Goal: Task Accomplishment & Management: Manage account settings

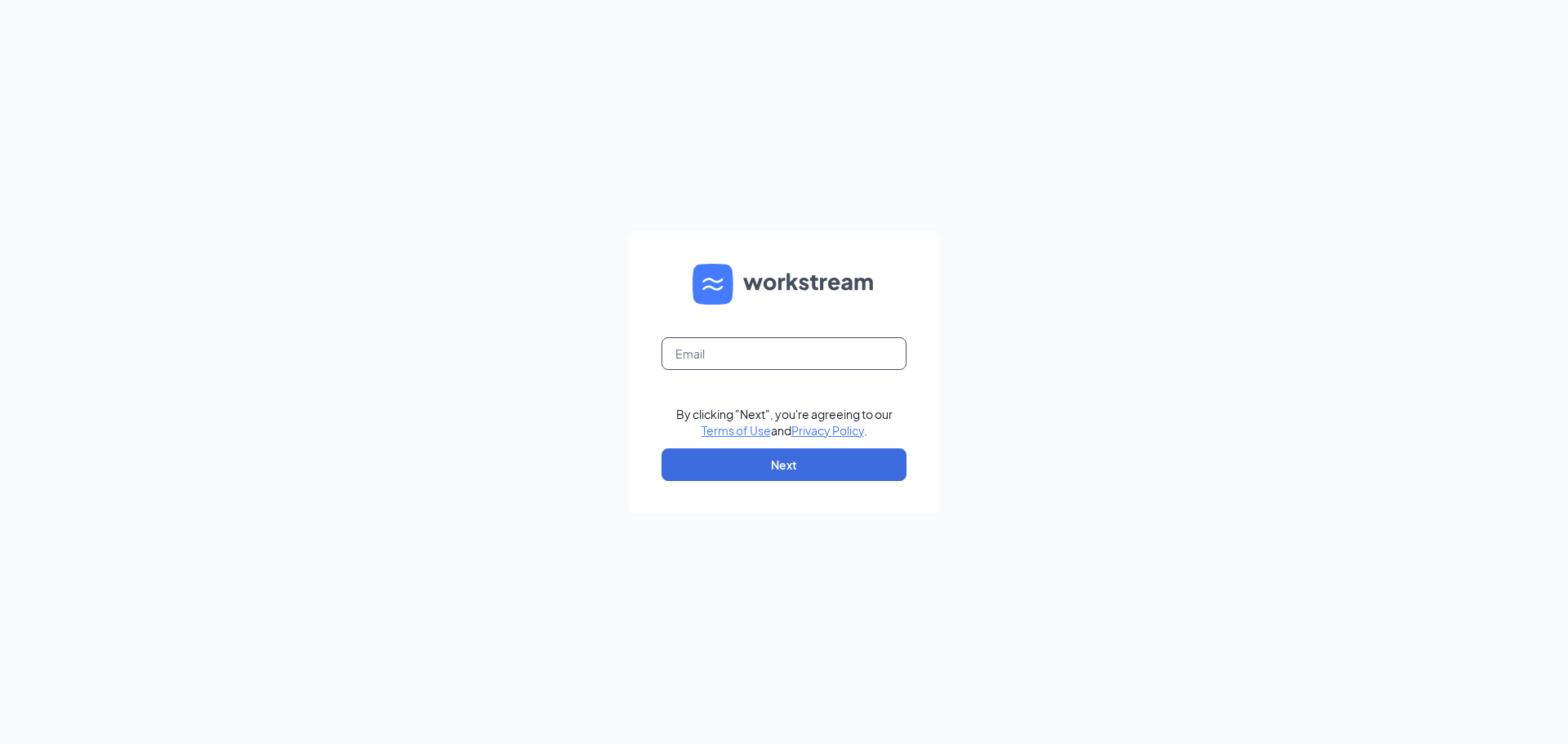
click at [738, 353] on input "text" at bounding box center [784, 353] width 245 height 32
type input "andrew@laygroupstl.com"
click at [725, 477] on button "Next" at bounding box center [784, 464] width 245 height 32
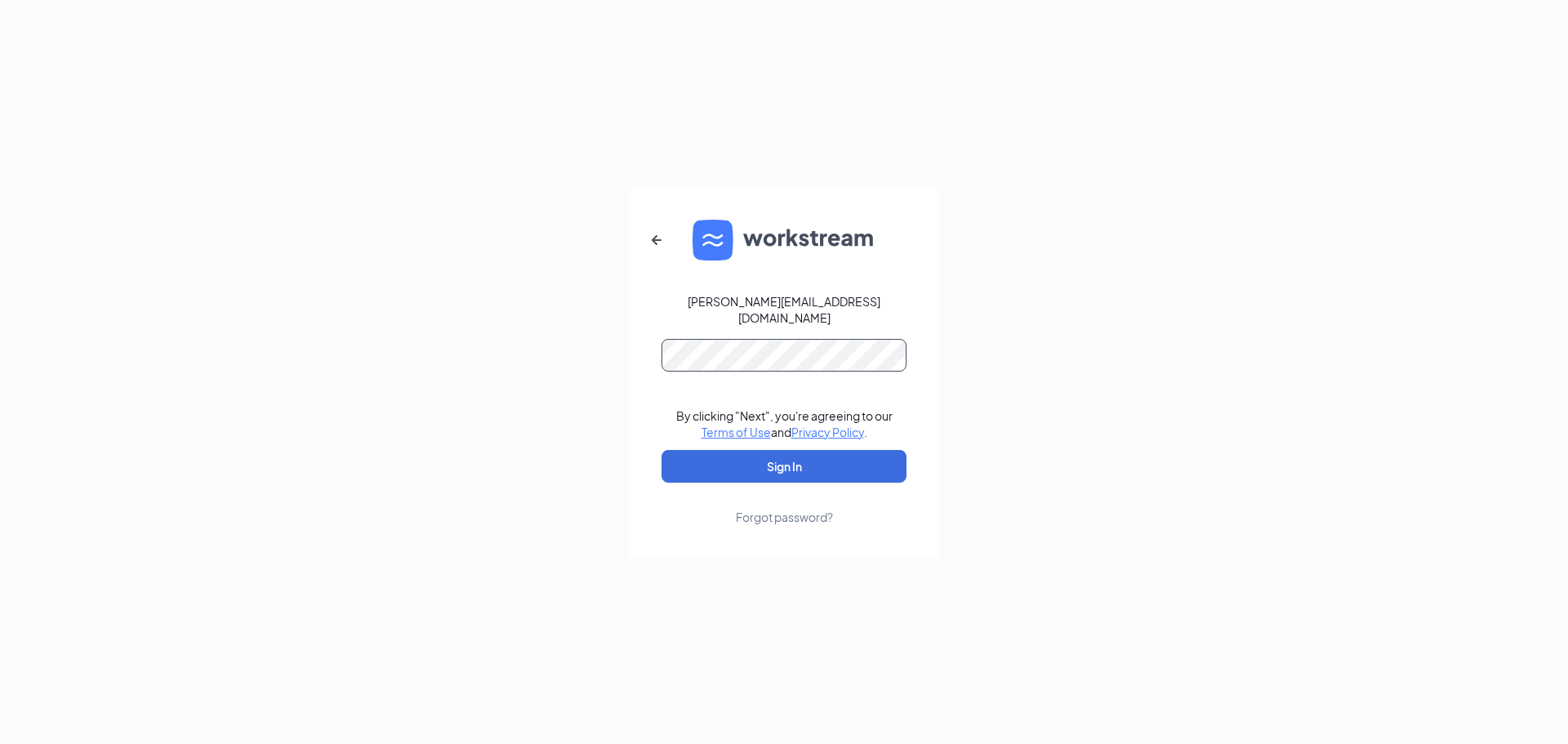
click at [662, 450] on button "Sign In" at bounding box center [784, 466] width 245 height 32
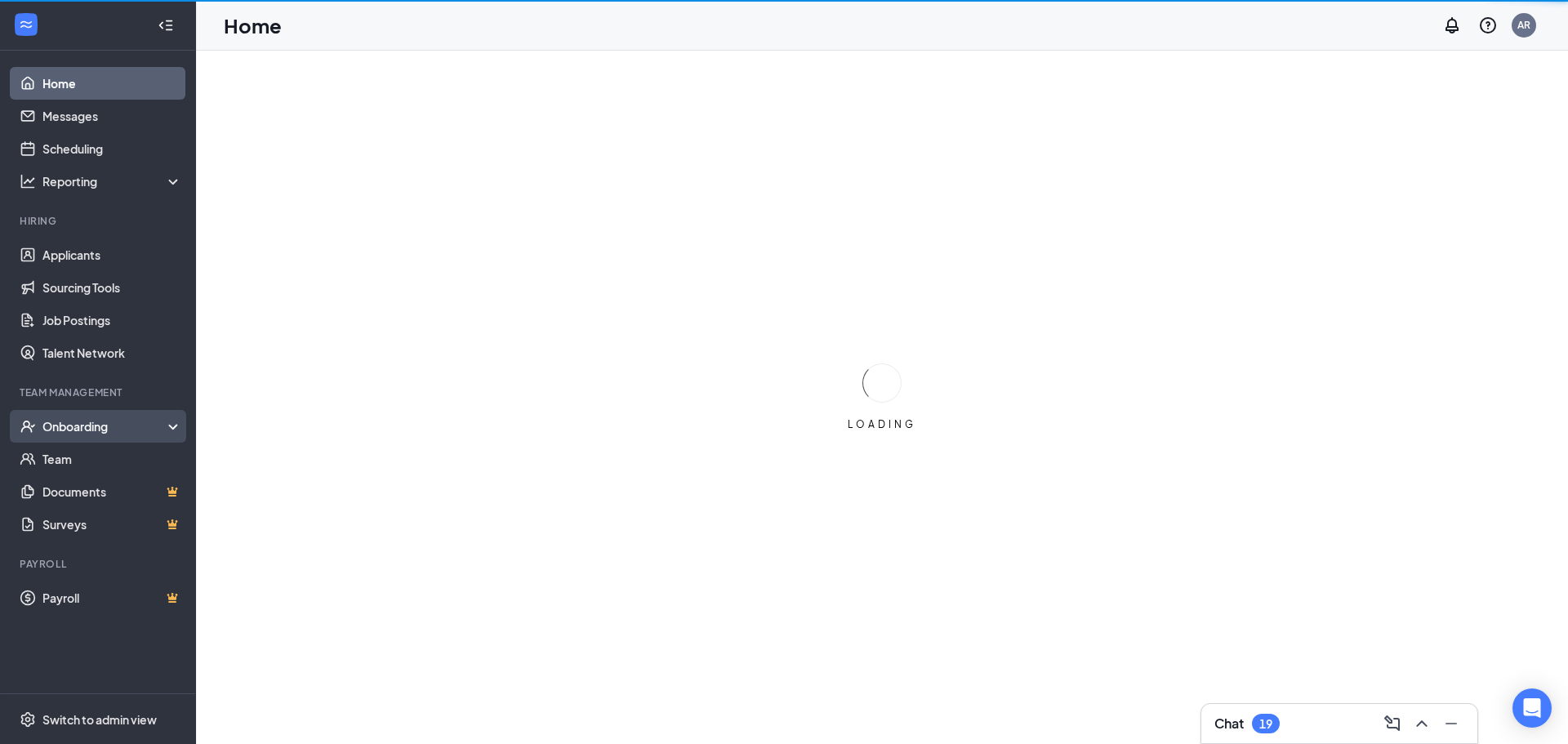
click at [80, 426] on div "Onboarding" at bounding box center [106, 426] width 126 height 17
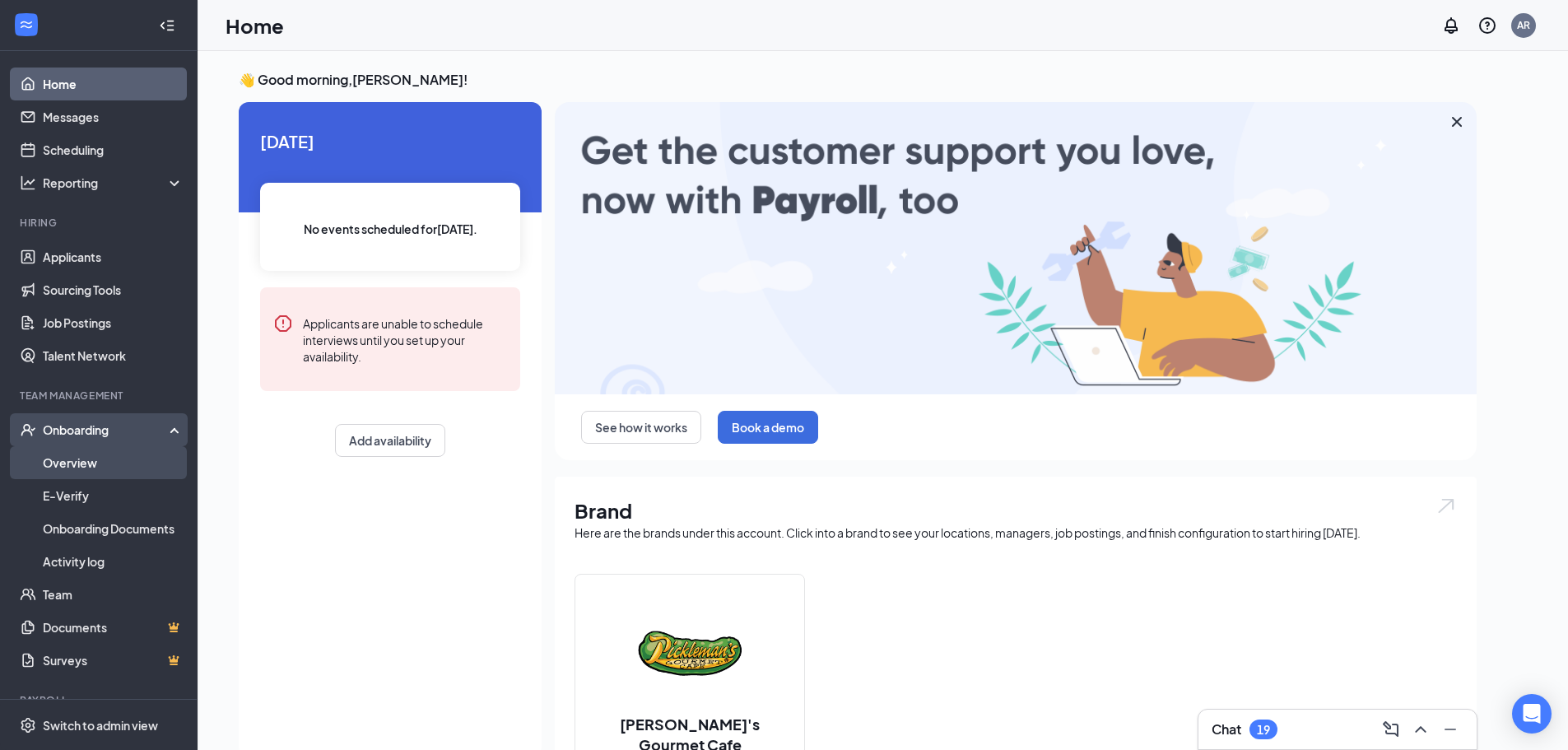
click at [86, 465] on link "Overview" at bounding box center [114, 462] width 141 height 33
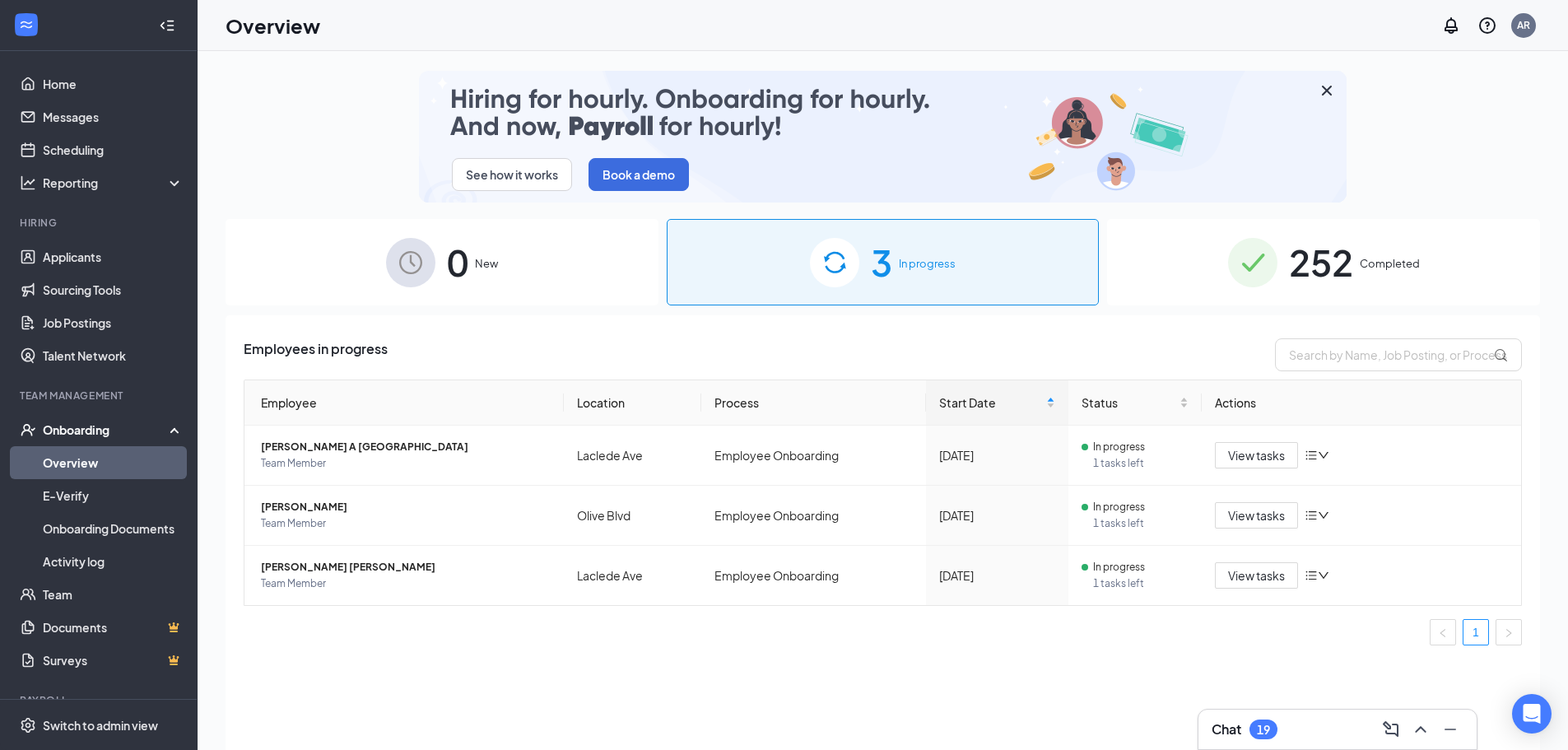
click at [1342, 272] on span "252" at bounding box center [1321, 262] width 64 height 56
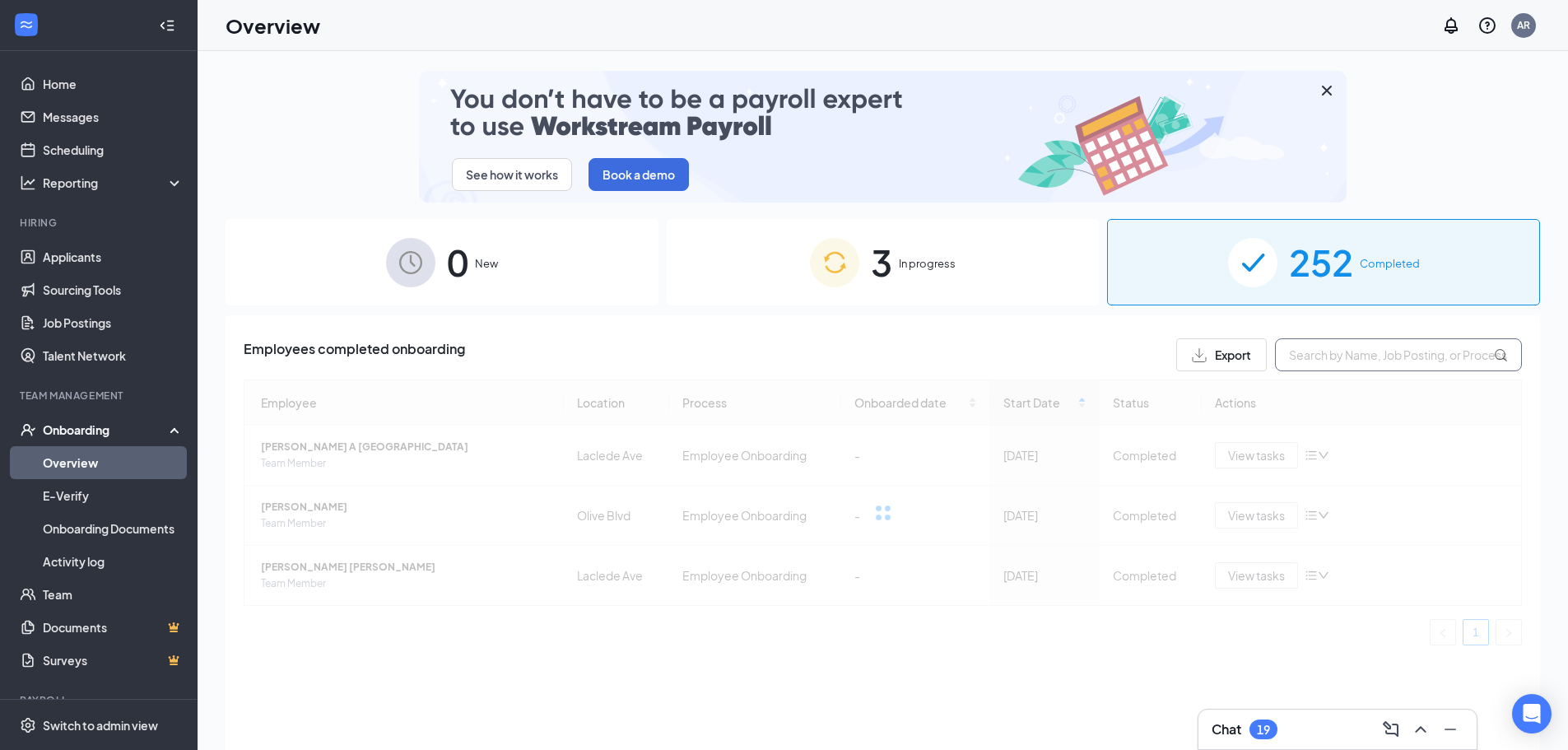
click at [1352, 357] on input "text" at bounding box center [1399, 354] width 247 height 33
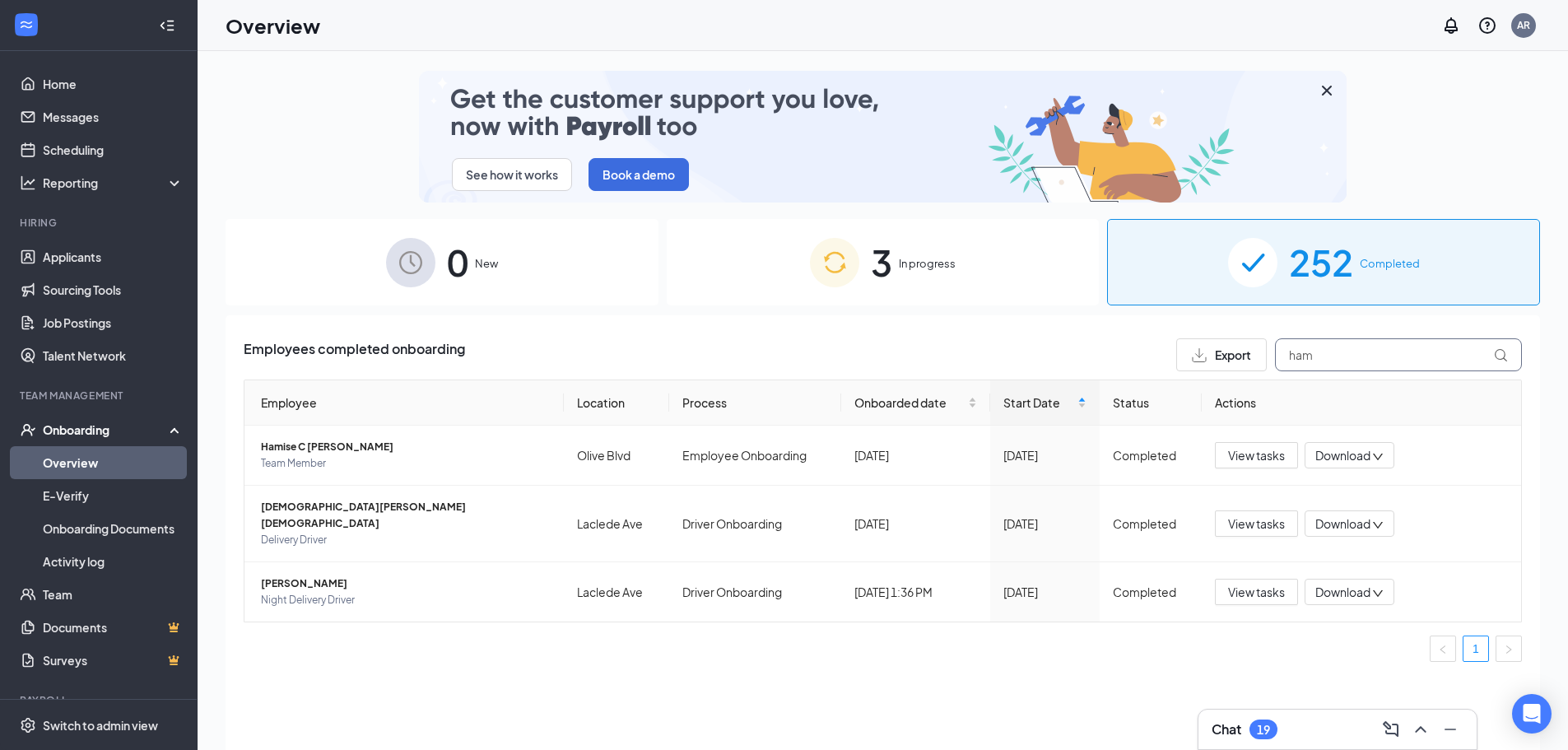
drag, startPoint x: 1333, startPoint y: 347, endPoint x: 1202, endPoint y: 345, distance: 131.0
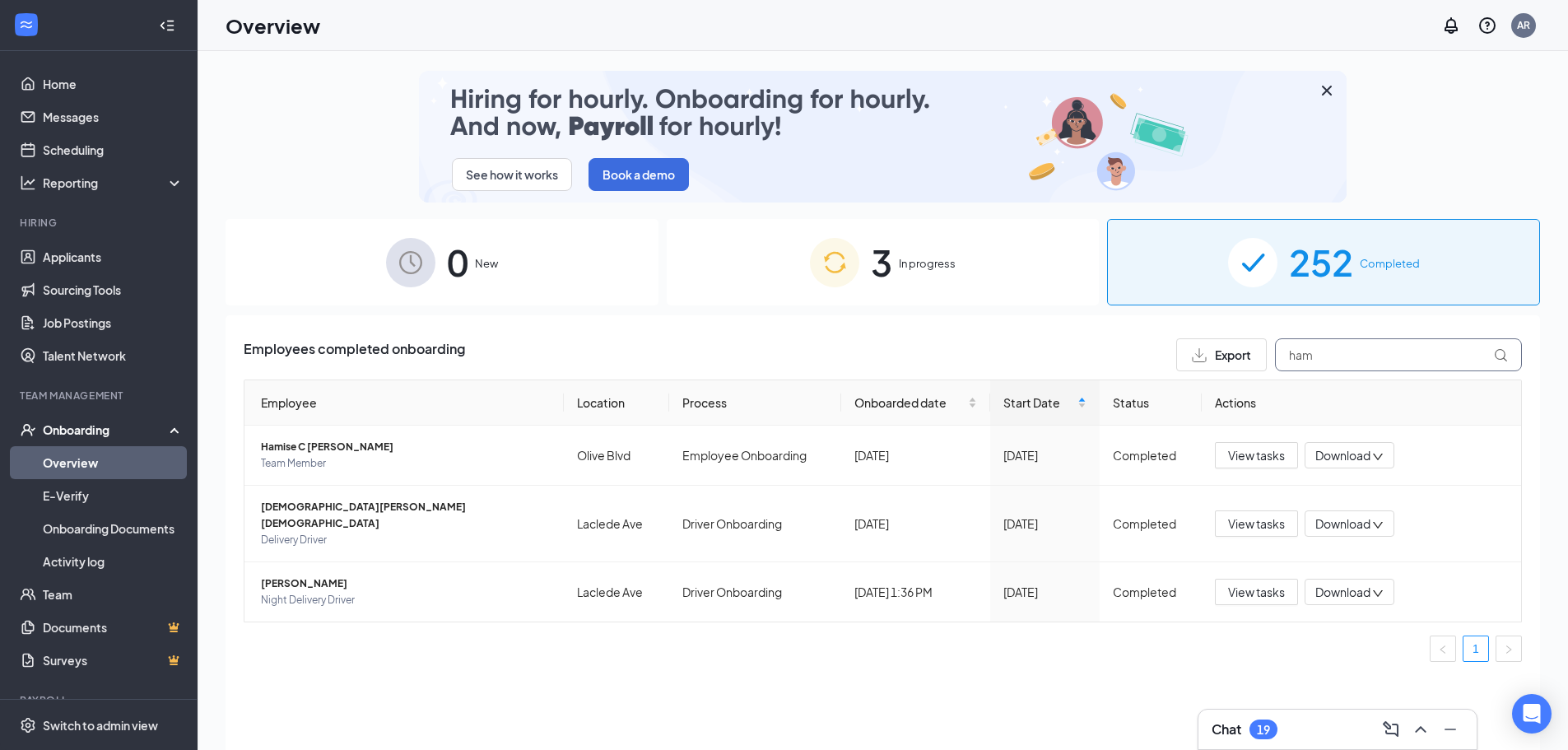
click at [1222, 347] on div "Export ham" at bounding box center [1349, 354] width 346 height 33
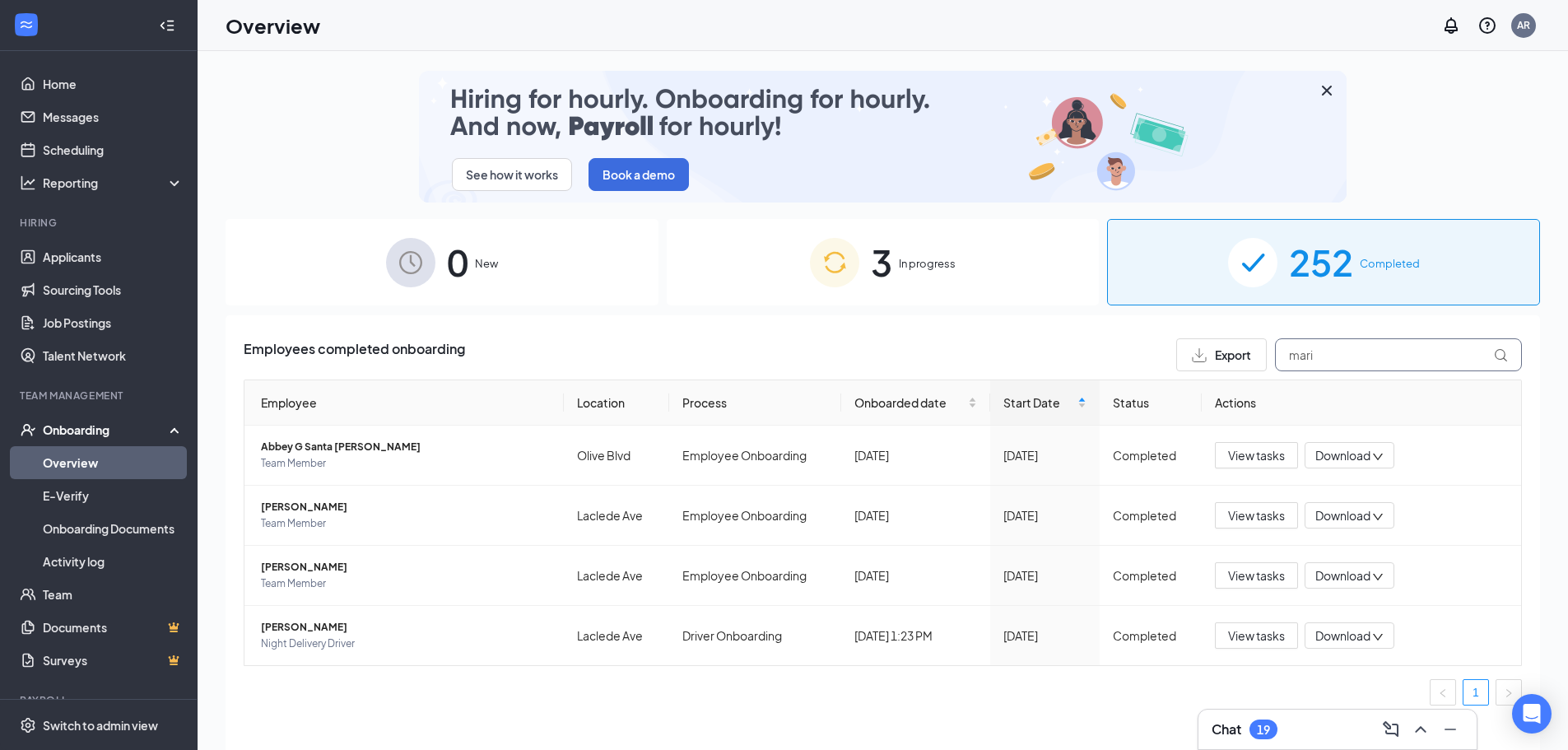
type input "mari"
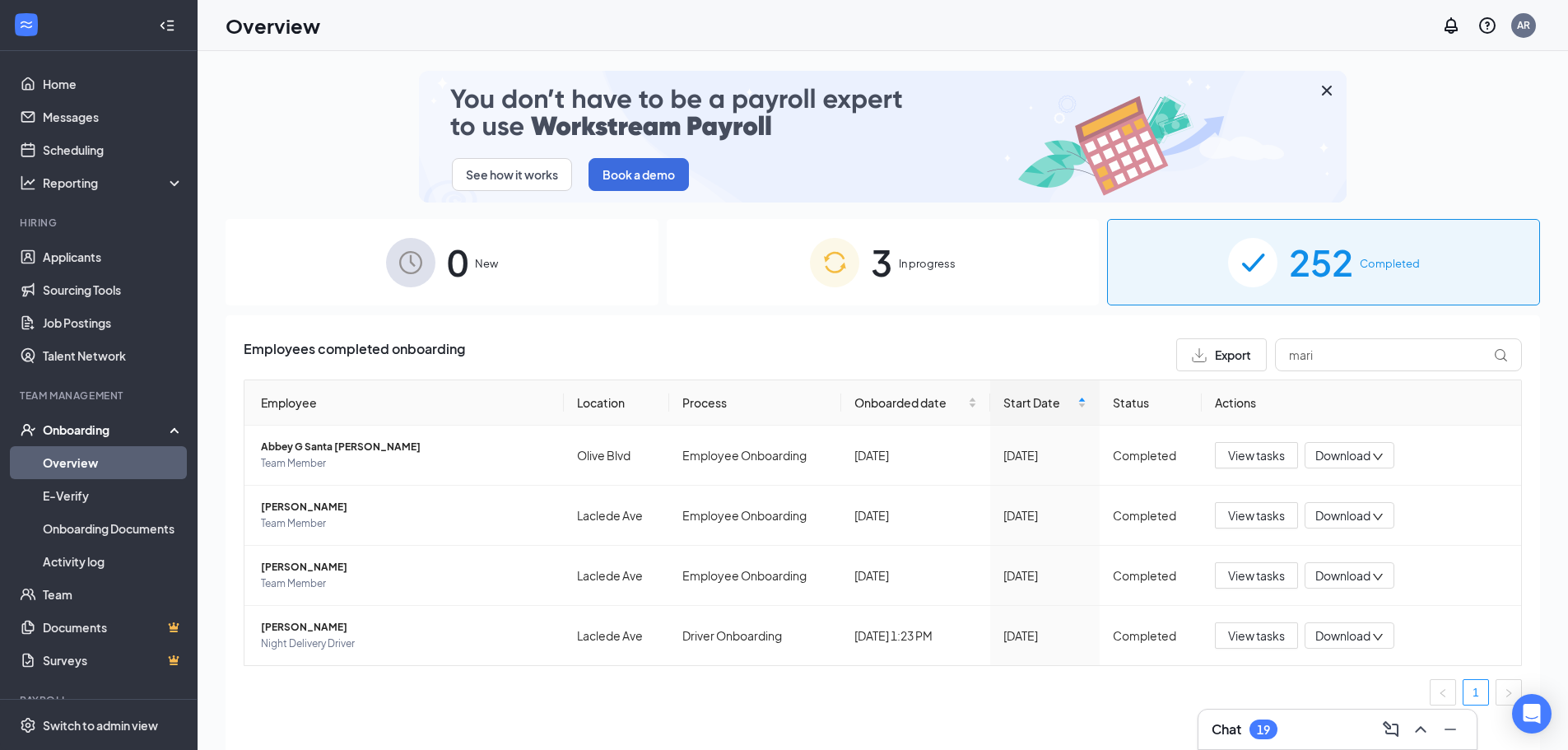
click at [815, 257] on img at bounding box center [835, 263] width 49 height 49
